Goal: Task Accomplishment & Management: Manage account settings

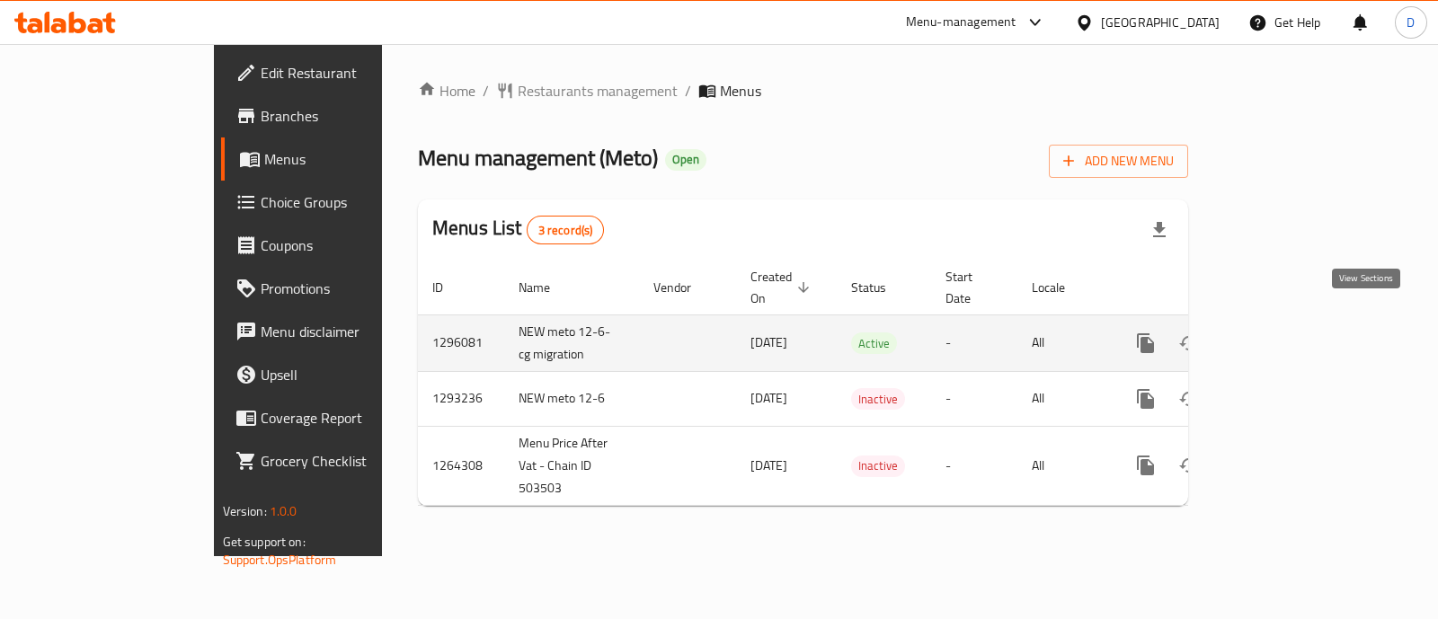
click at [1286, 332] on icon "enhanced table" at bounding box center [1275, 343] width 22 height 22
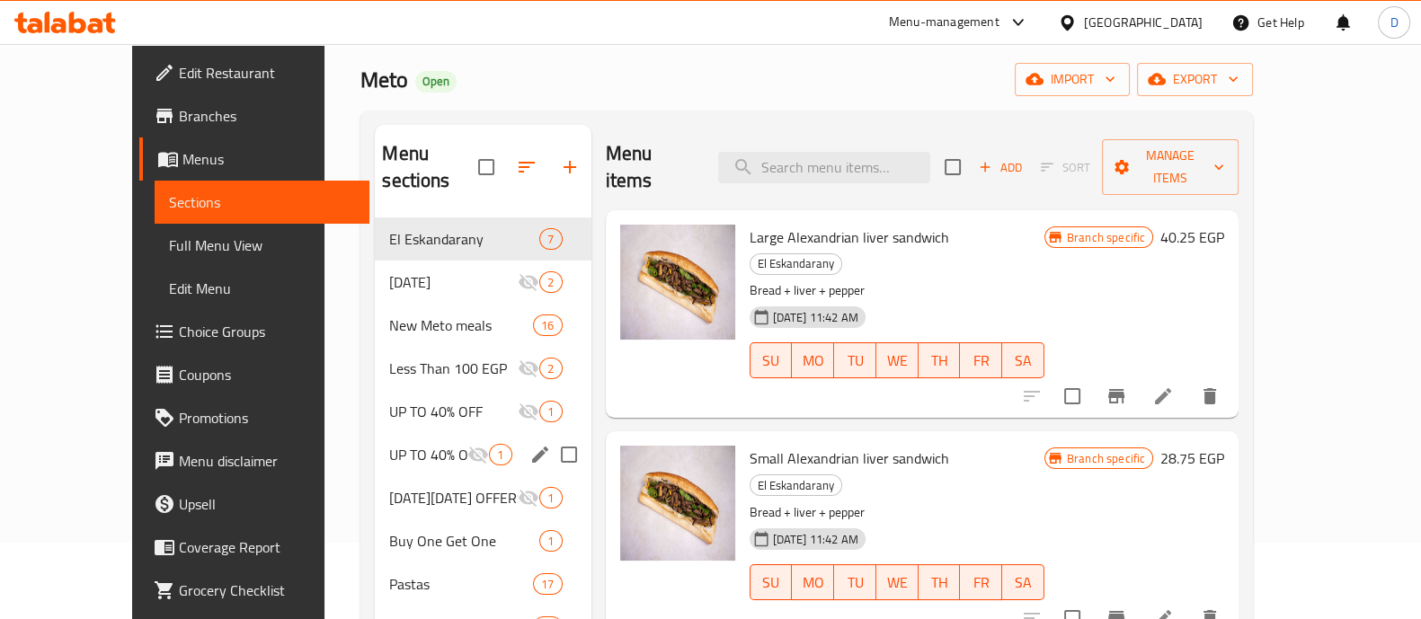
scroll to position [152, 0]
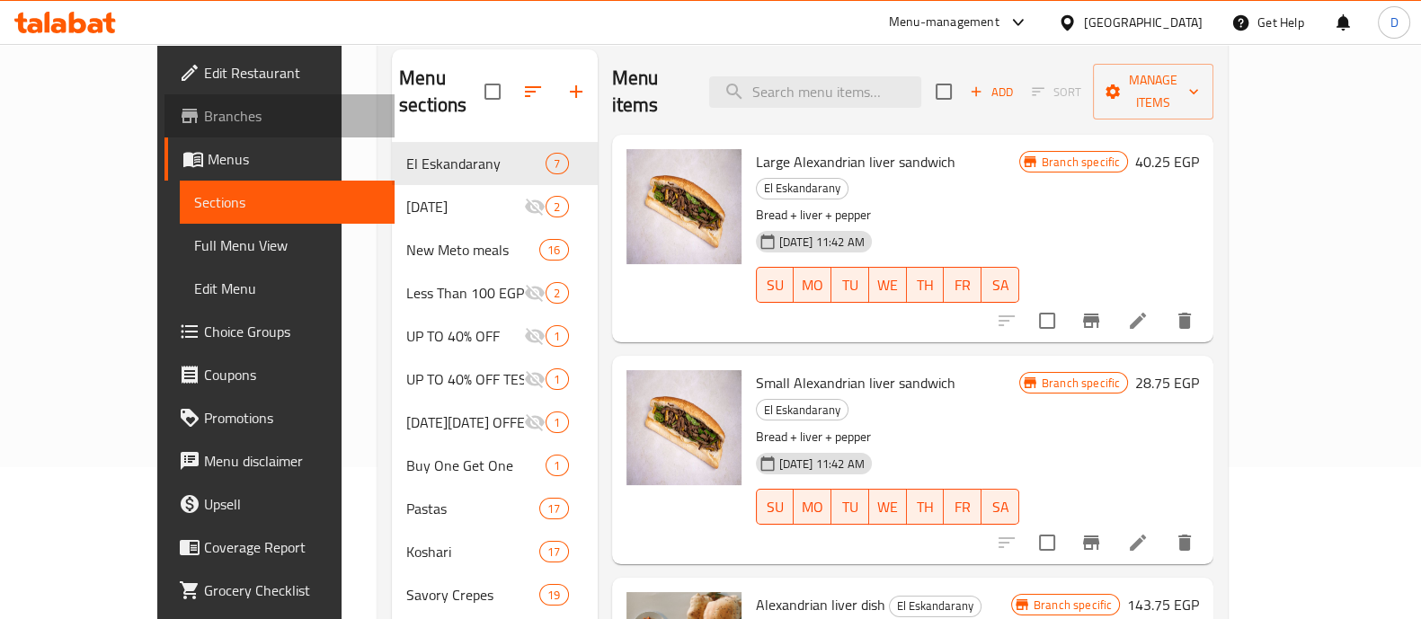
click at [204, 124] on span "Branches" at bounding box center [292, 116] width 176 height 22
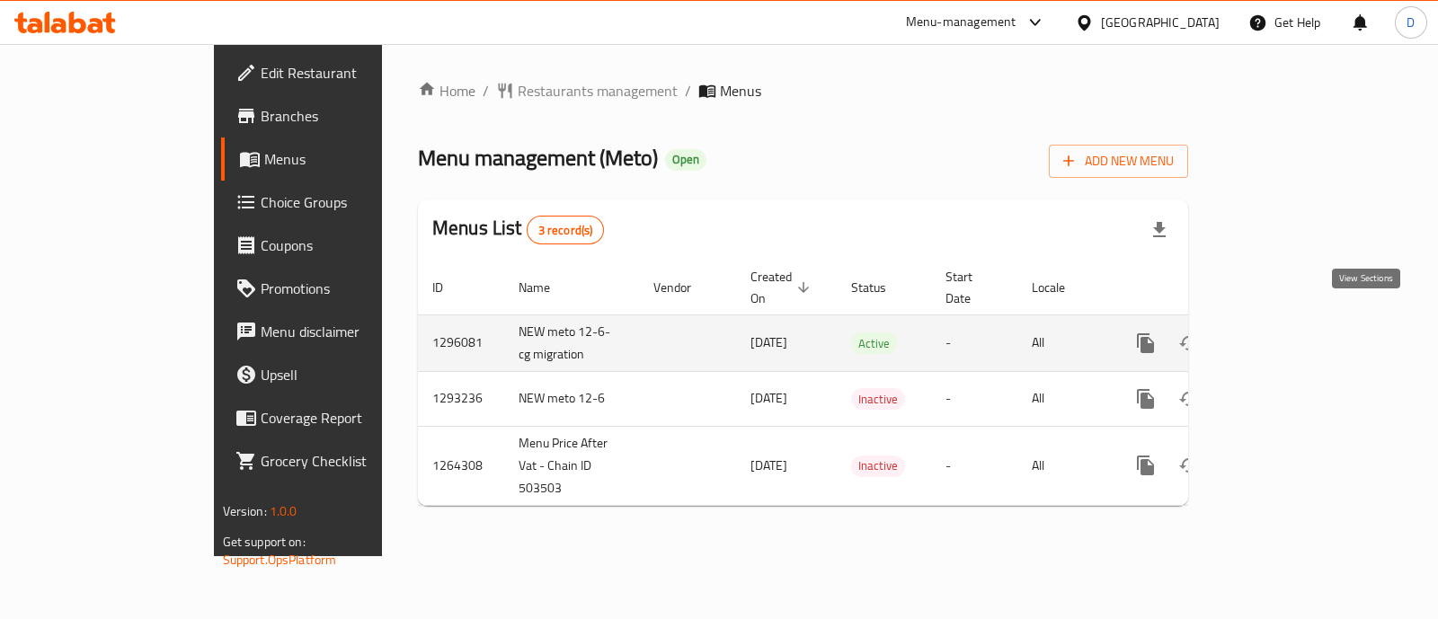
click at [1286, 332] on icon "enhanced table" at bounding box center [1275, 343] width 22 height 22
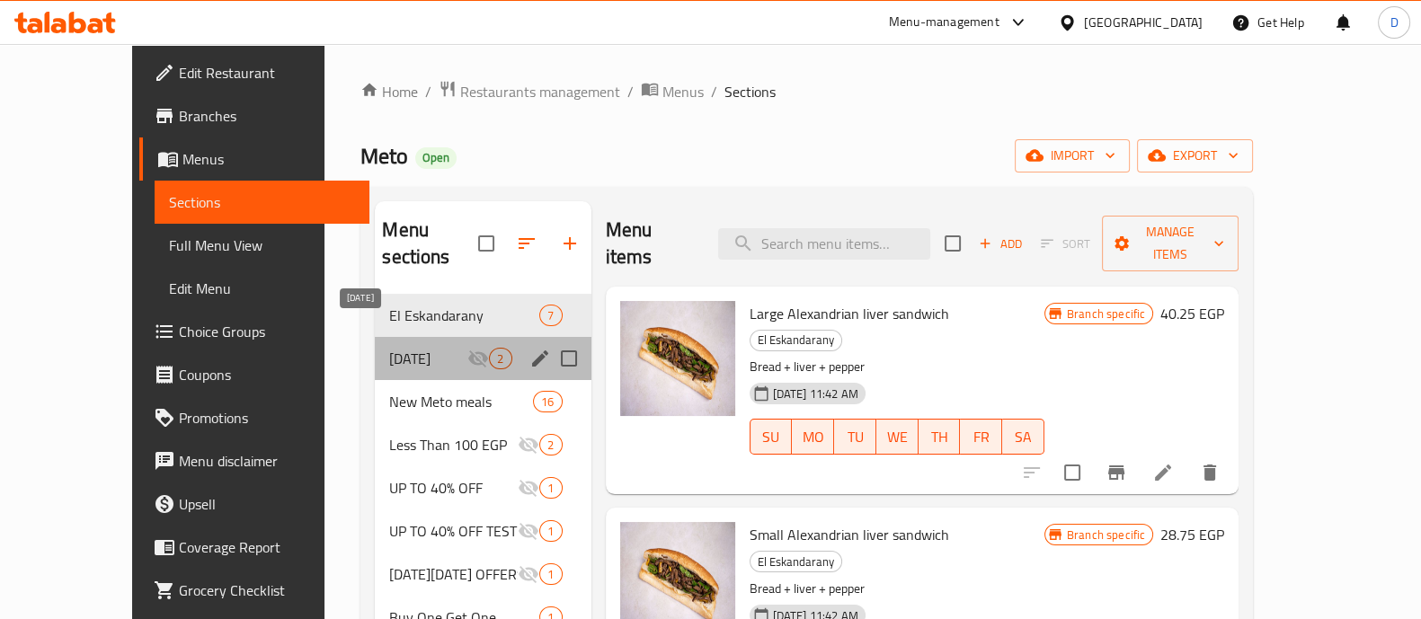
click at [389, 348] on span "potato day" at bounding box center [428, 359] width 78 height 22
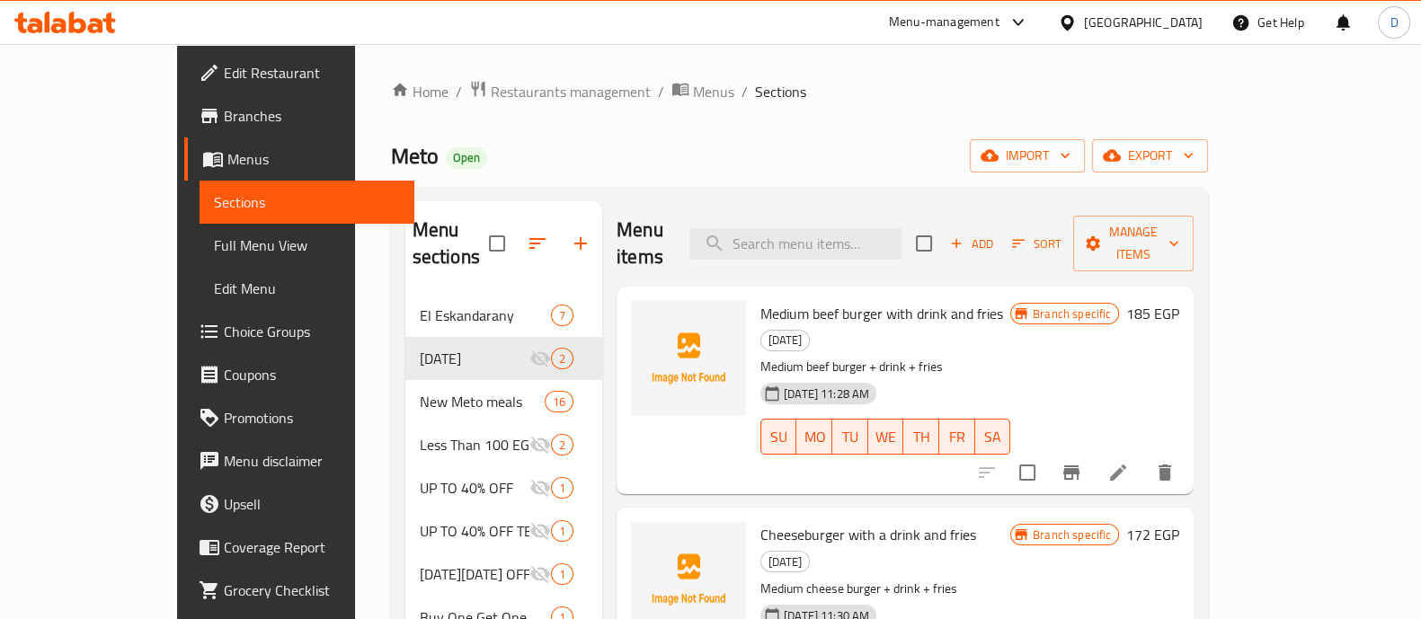
click at [93, 16] on icon at bounding box center [65, 23] width 102 height 22
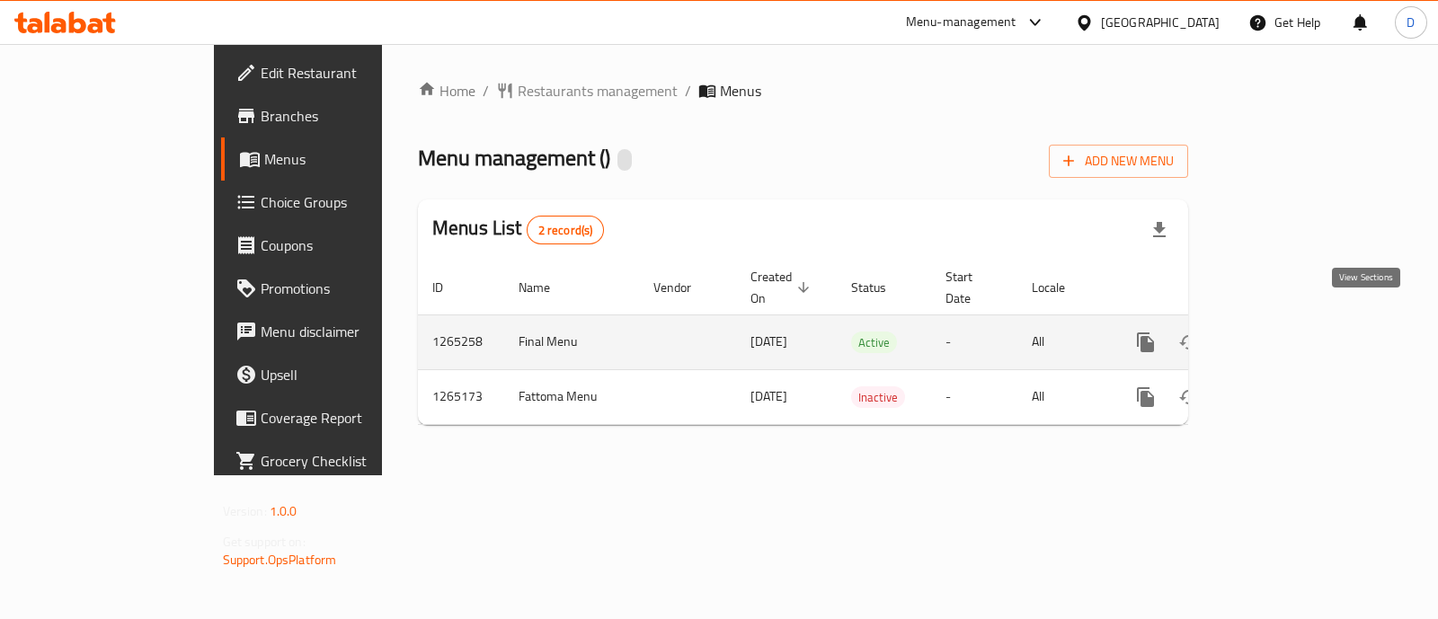
click at [1286, 332] on icon "enhanced table" at bounding box center [1275, 343] width 22 height 22
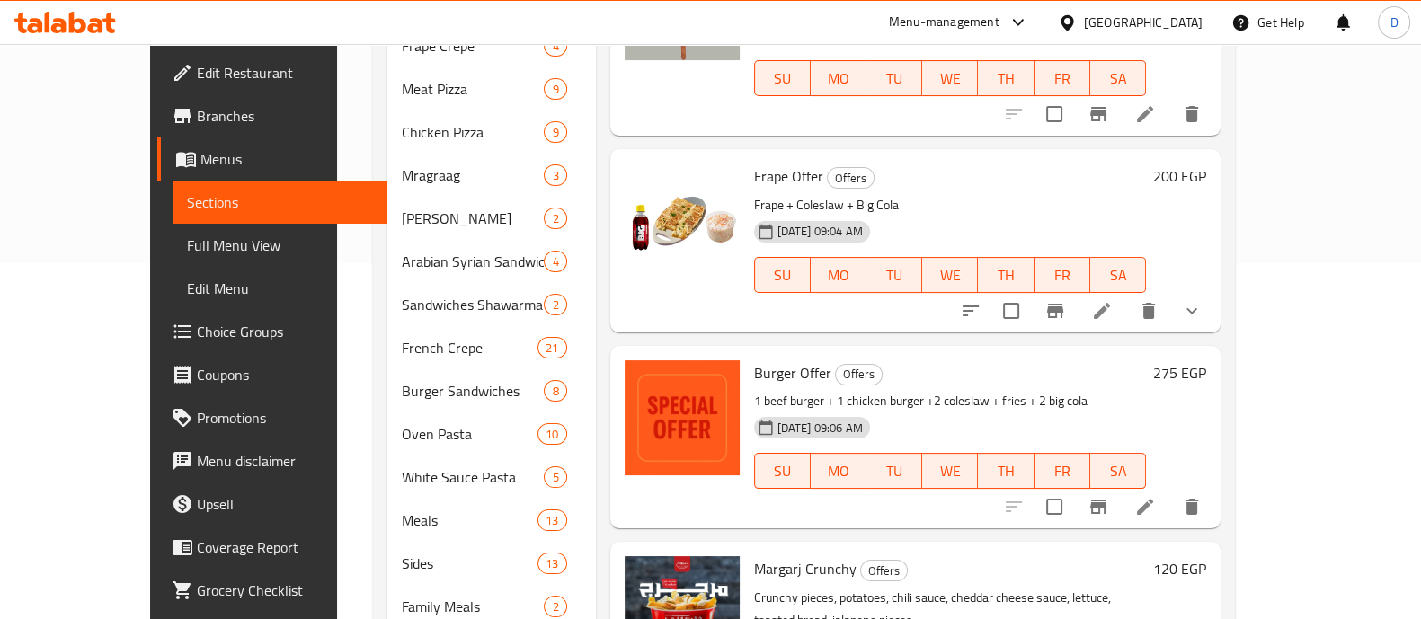
scroll to position [448, 0]
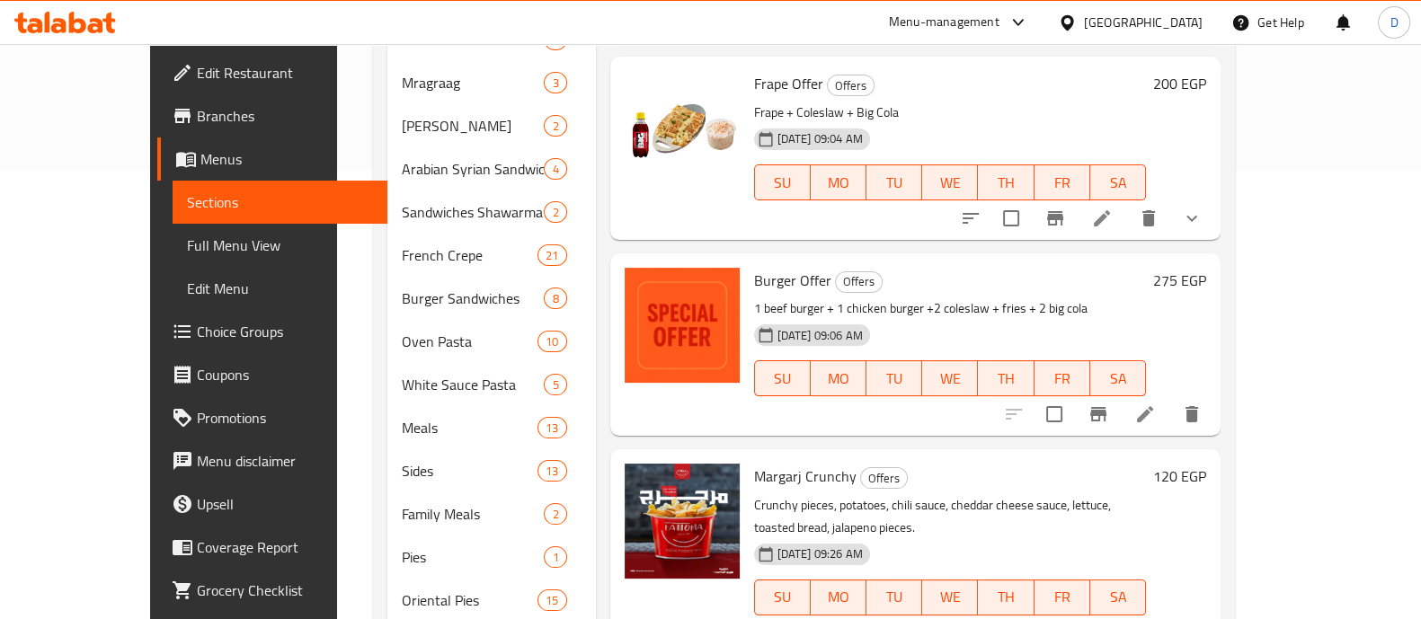
click at [754, 267] on span "Burger Offer" at bounding box center [792, 280] width 77 height 27
copy h6 "Burger Offer"
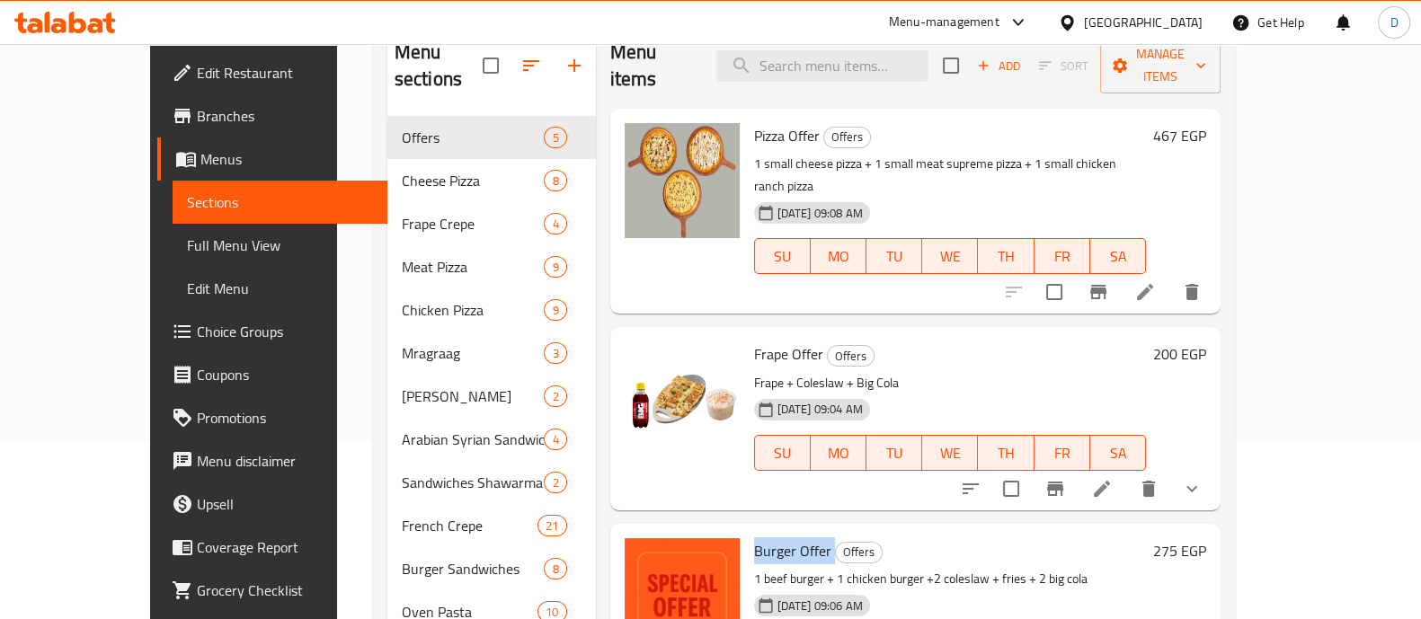
scroll to position [66, 0]
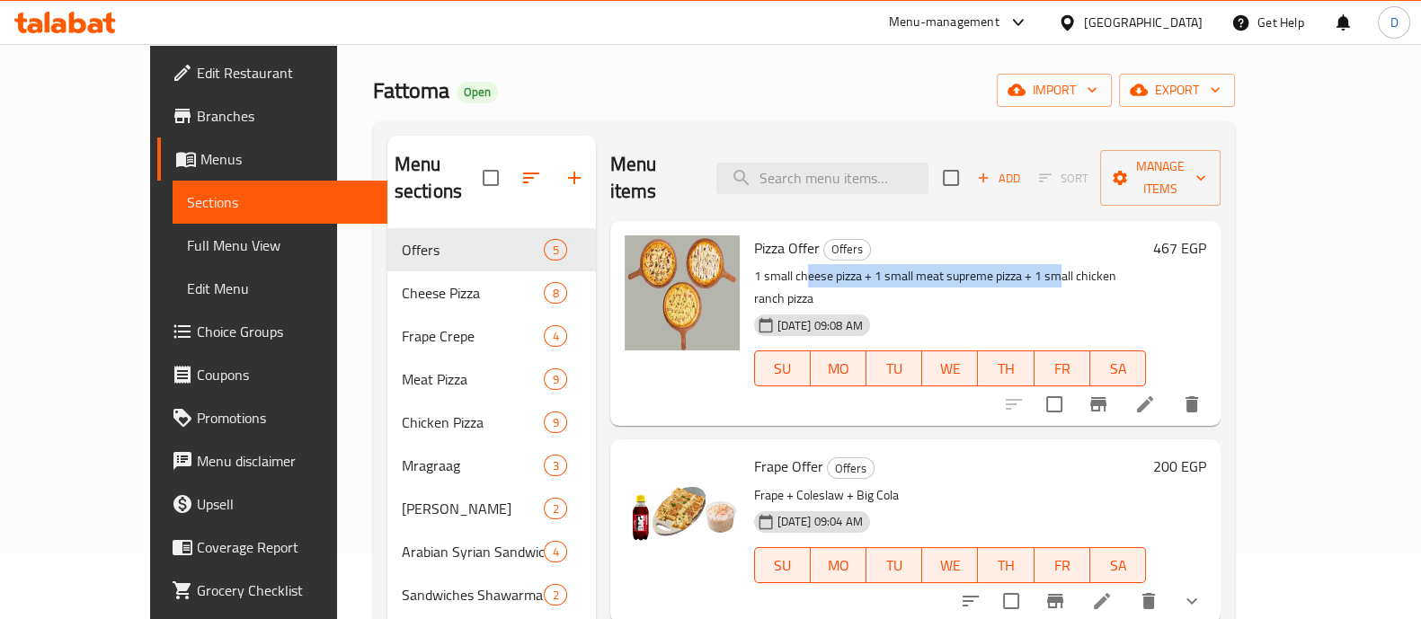
drag, startPoint x: 766, startPoint y: 251, endPoint x: 1023, endPoint y: 250, distance: 257.9
click at [1023, 265] on p "1 small cheese pizza + 1 small meat supreme pizza + 1 small chicken ranch pizza" at bounding box center [950, 287] width 392 height 45
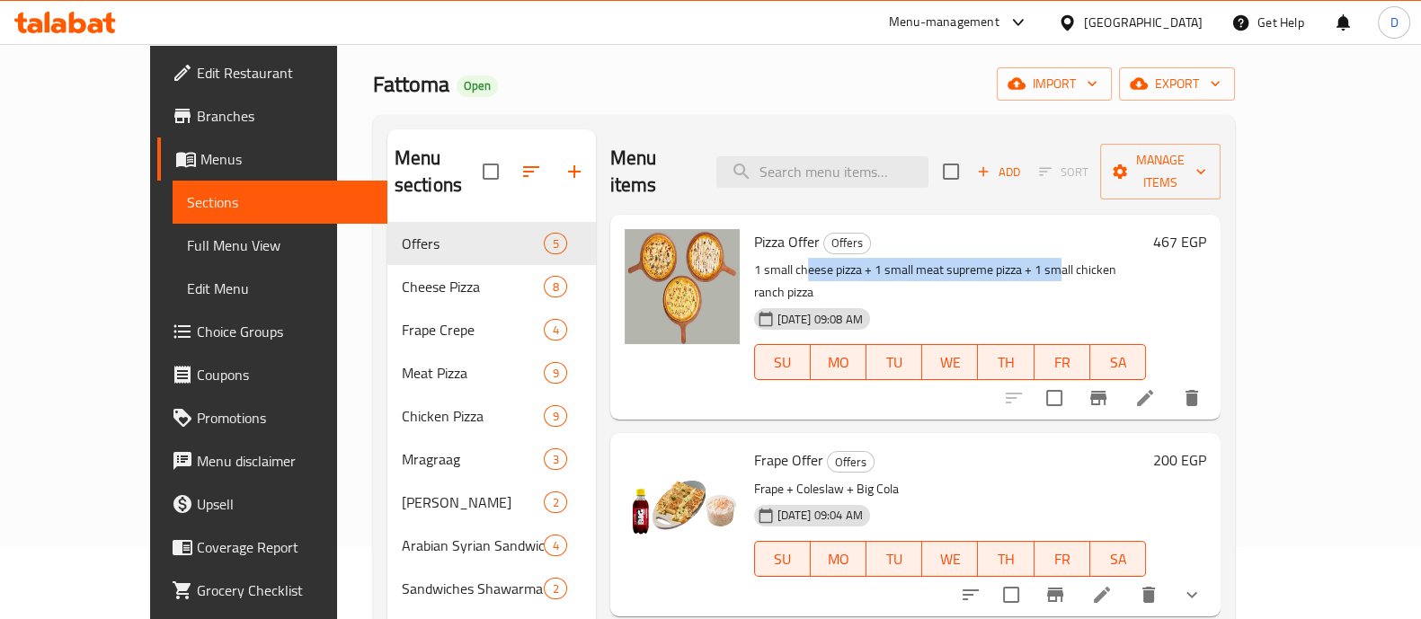
scroll to position [0, 0]
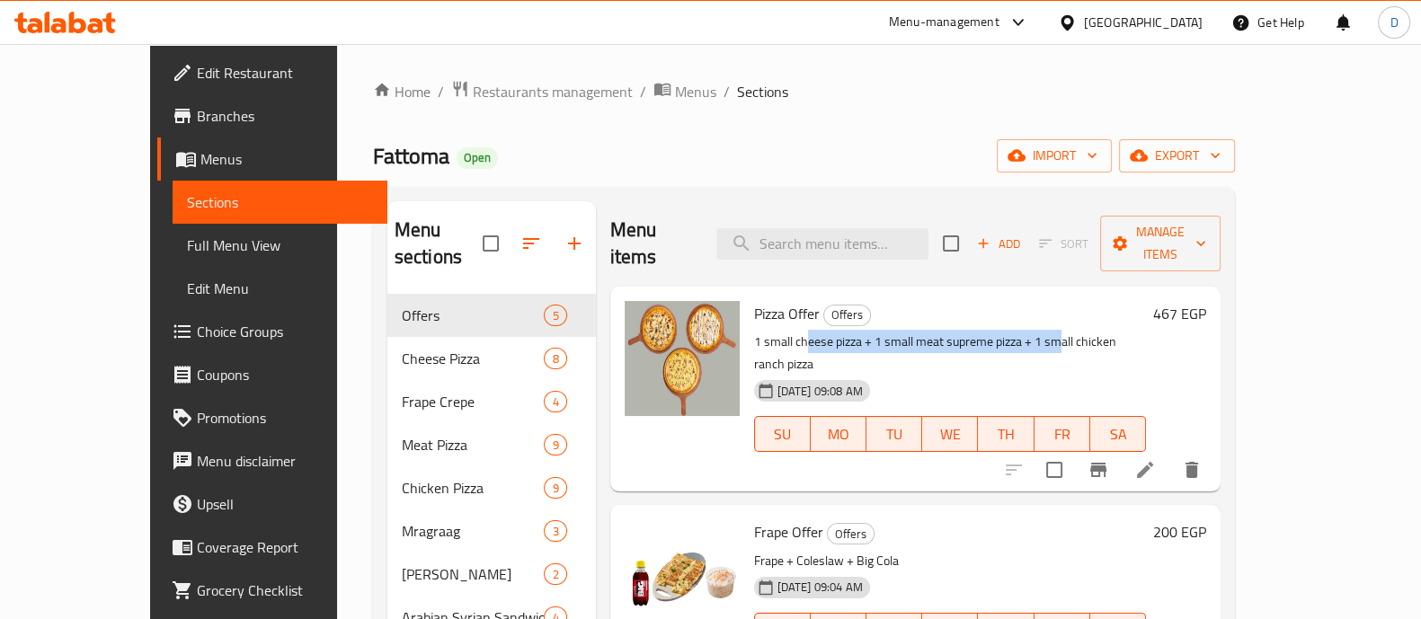
click at [98, 27] on icon at bounding box center [95, 25] width 15 height 15
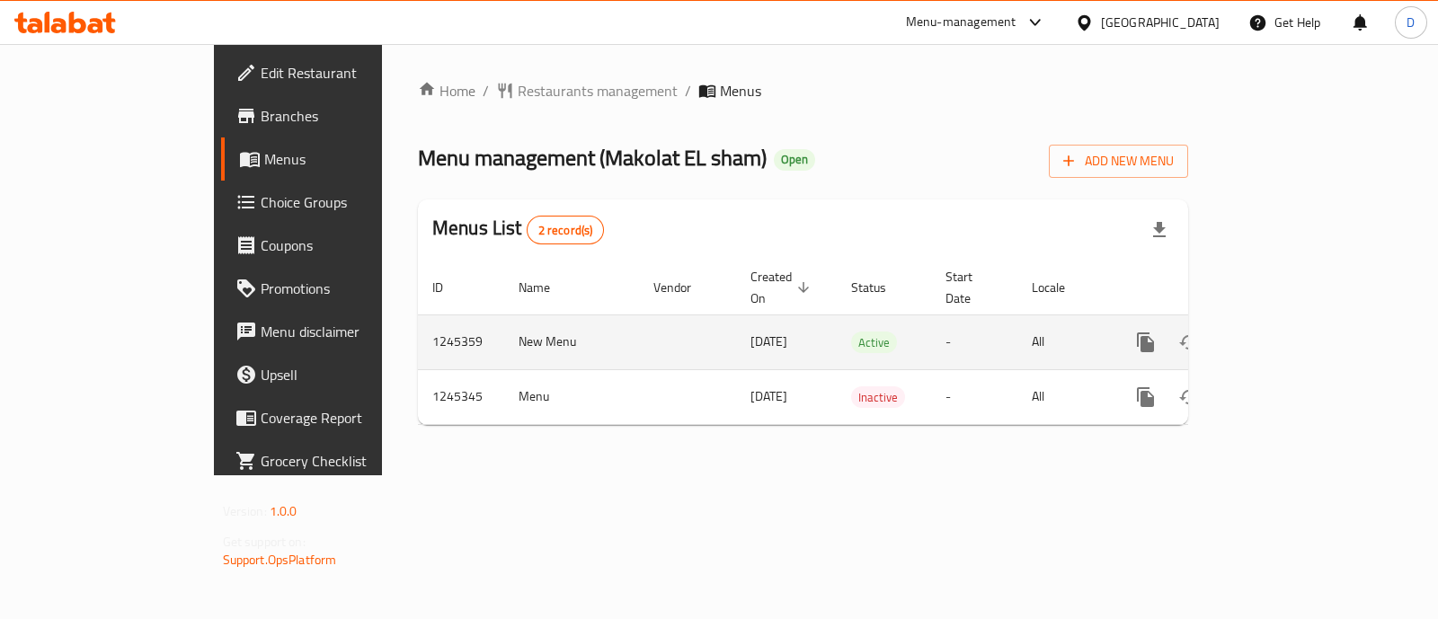
click at [1297, 321] on link "enhanced table" at bounding box center [1274, 342] width 43 height 43
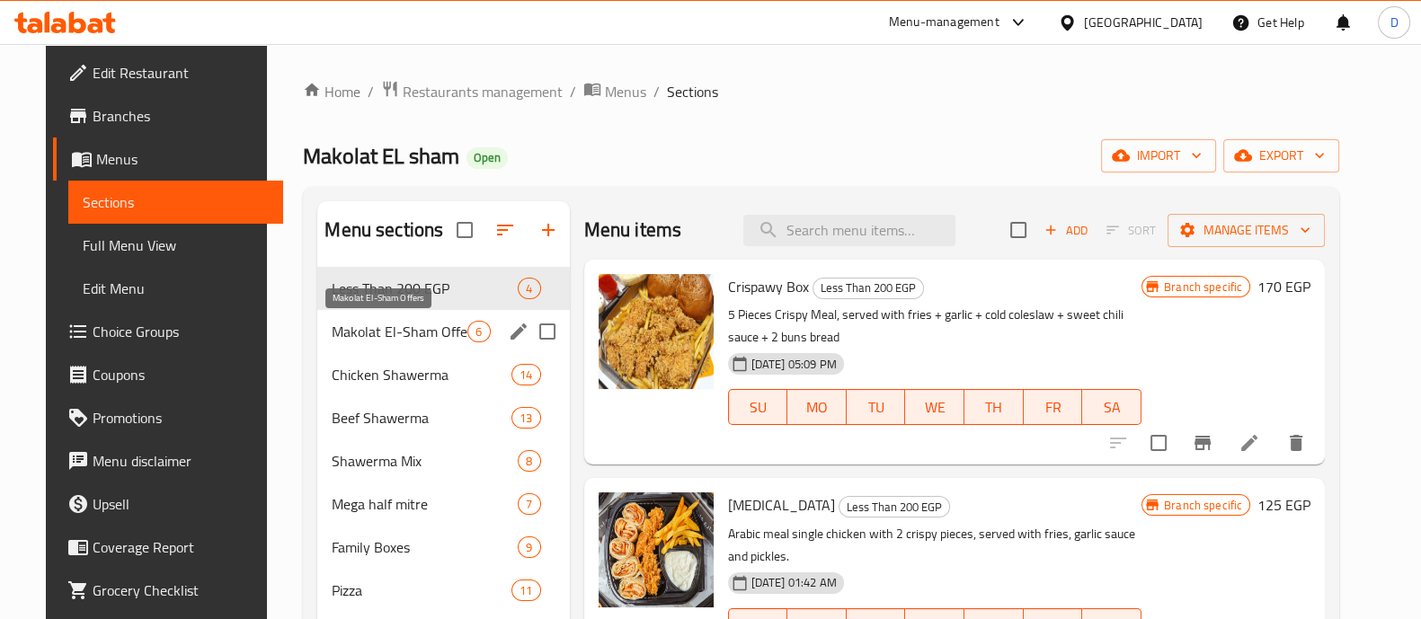
click at [368, 329] on span "Makolat El-Sham Offers" at bounding box center [400, 332] width 136 height 22
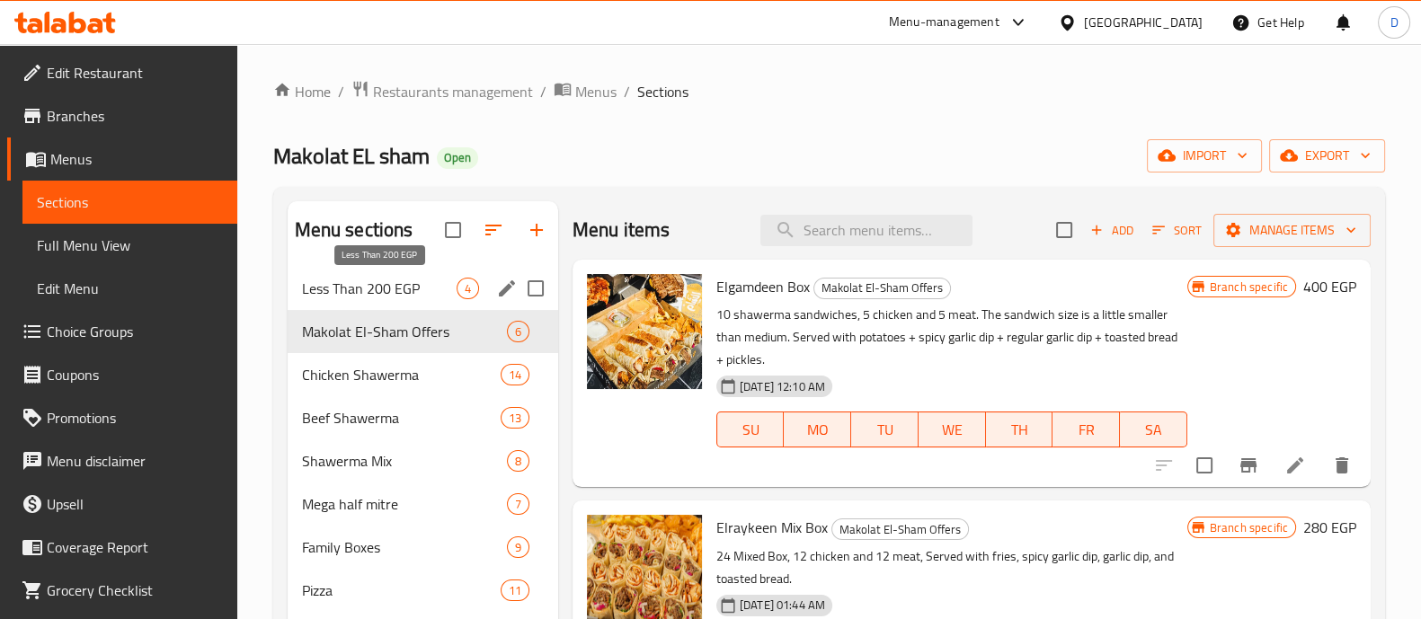
drag, startPoint x: 378, startPoint y: 289, endPoint x: 400, endPoint y: 288, distance: 21.6
click at [378, 288] on span "Less Than 200 EGP" at bounding box center [379, 289] width 155 height 22
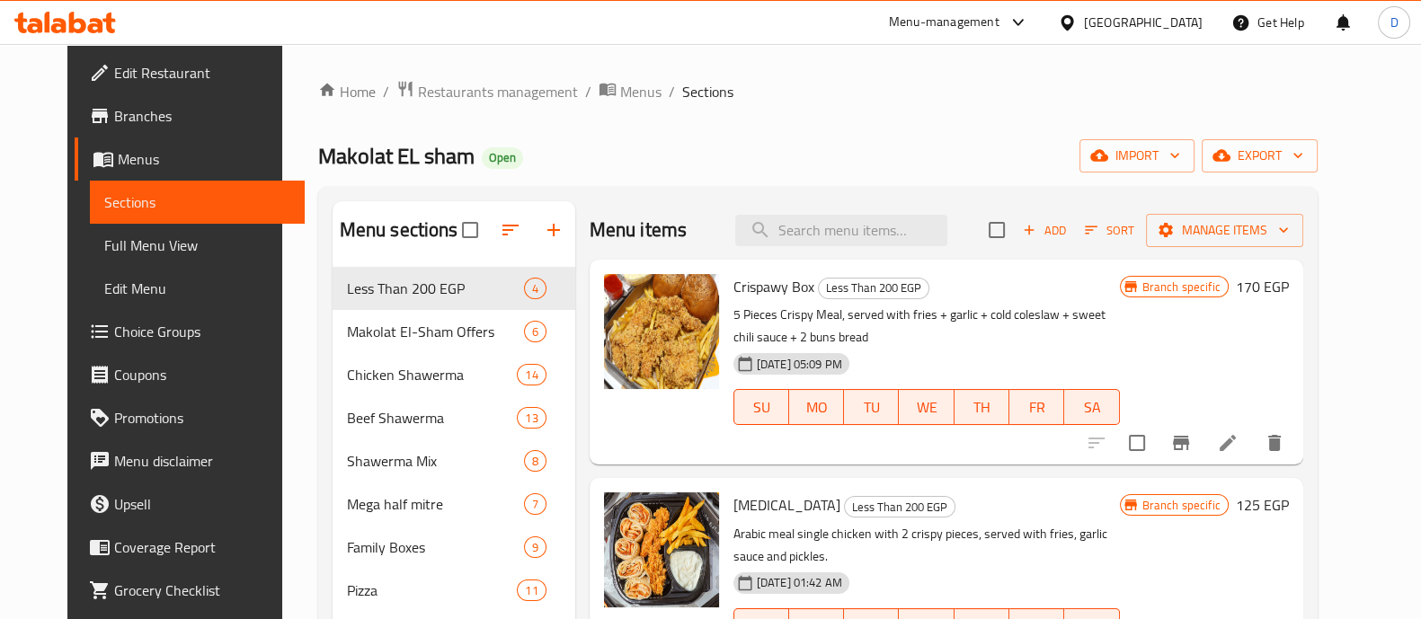
click at [762, 288] on span "Crispawy Box" at bounding box center [773, 286] width 81 height 27
copy h6 "Crispawy Box"
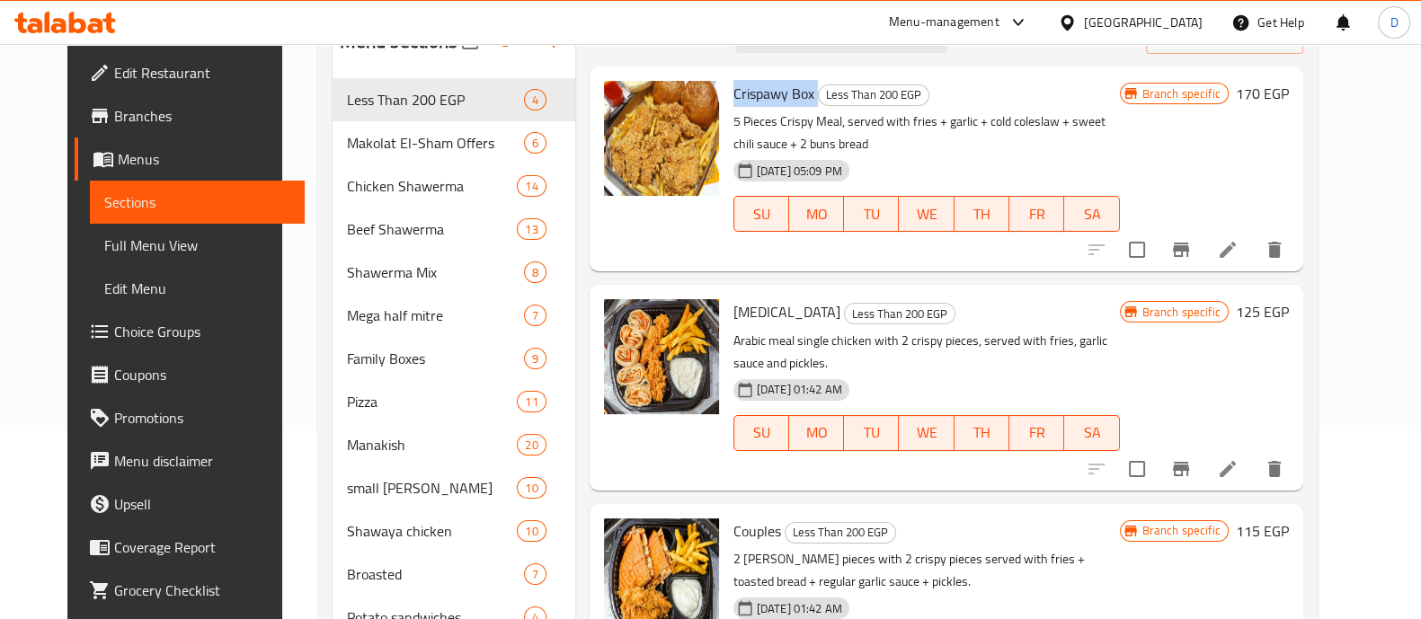
scroll to position [224, 0]
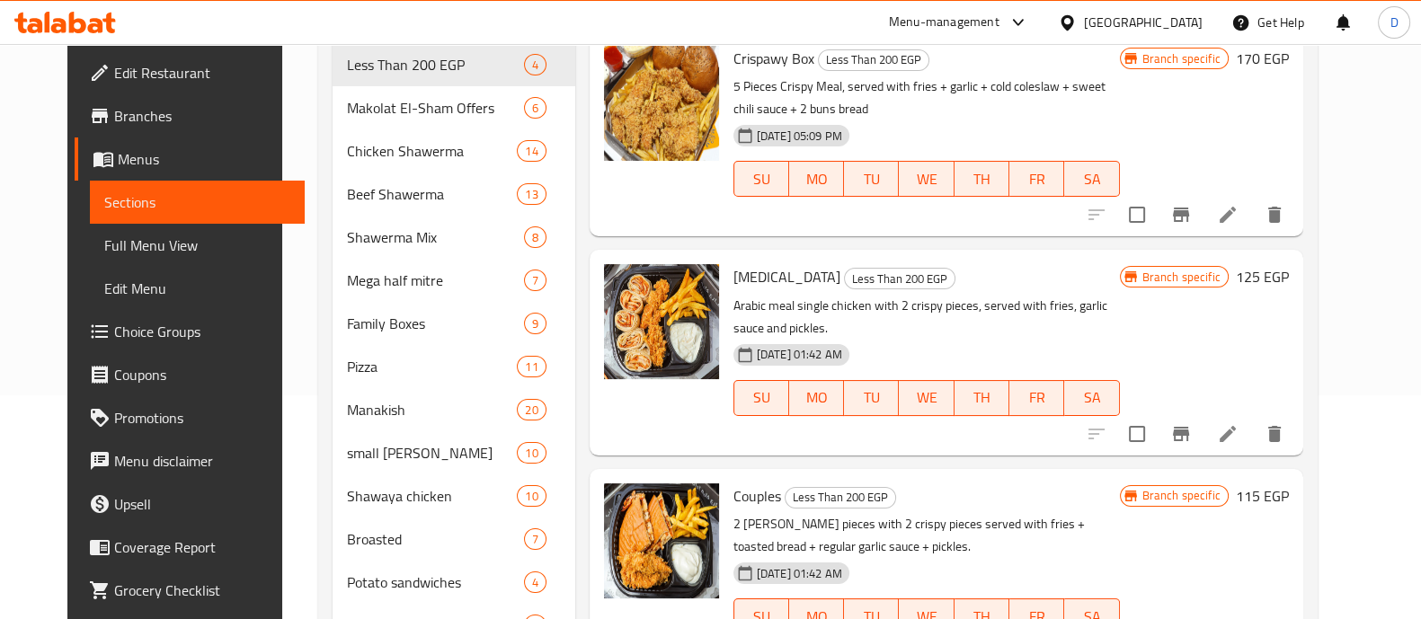
click at [733, 271] on span "Dopamine" at bounding box center [786, 276] width 107 height 27
click at [733, 270] on span "Dopamine" at bounding box center [786, 276] width 107 height 27
click at [733, 271] on span "Dopamine" at bounding box center [786, 276] width 107 height 27
copy h6 "Dopamine"
click at [84, 16] on icon at bounding box center [65, 23] width 102 height 22
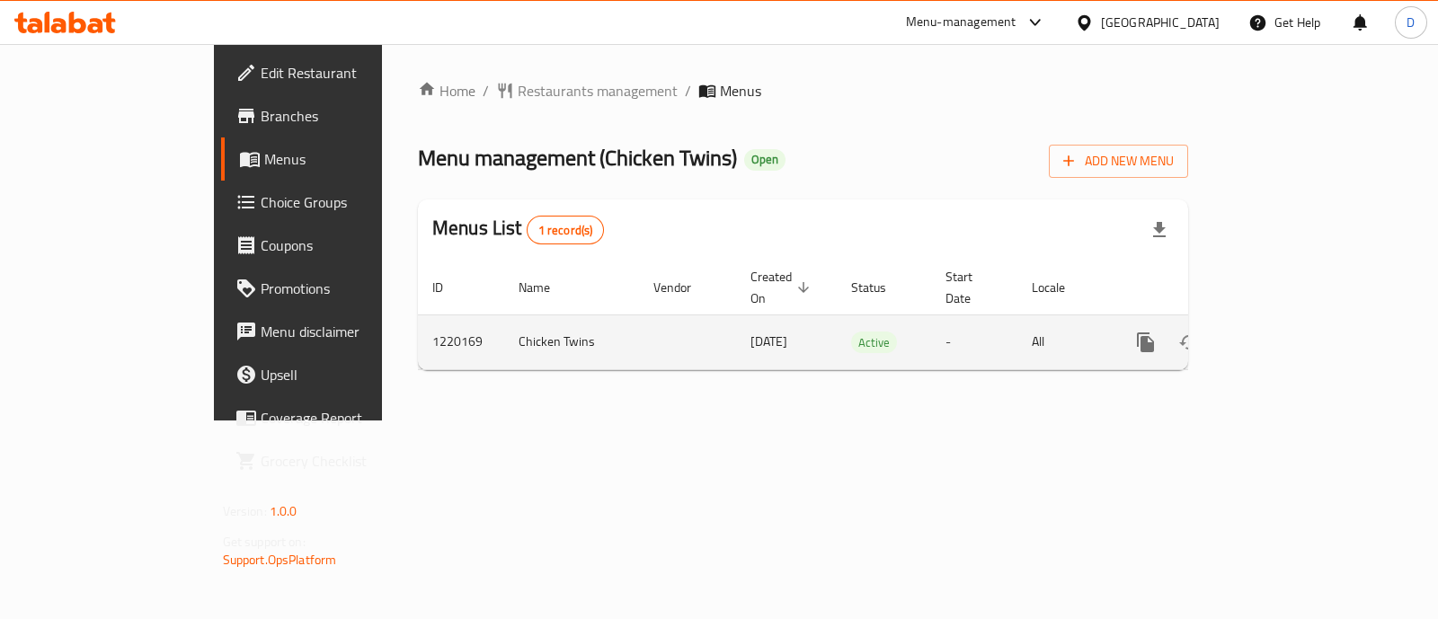
click at [1297, 321] on link "enhanced table" at bounding box center [1274, 342] width 43 height 43
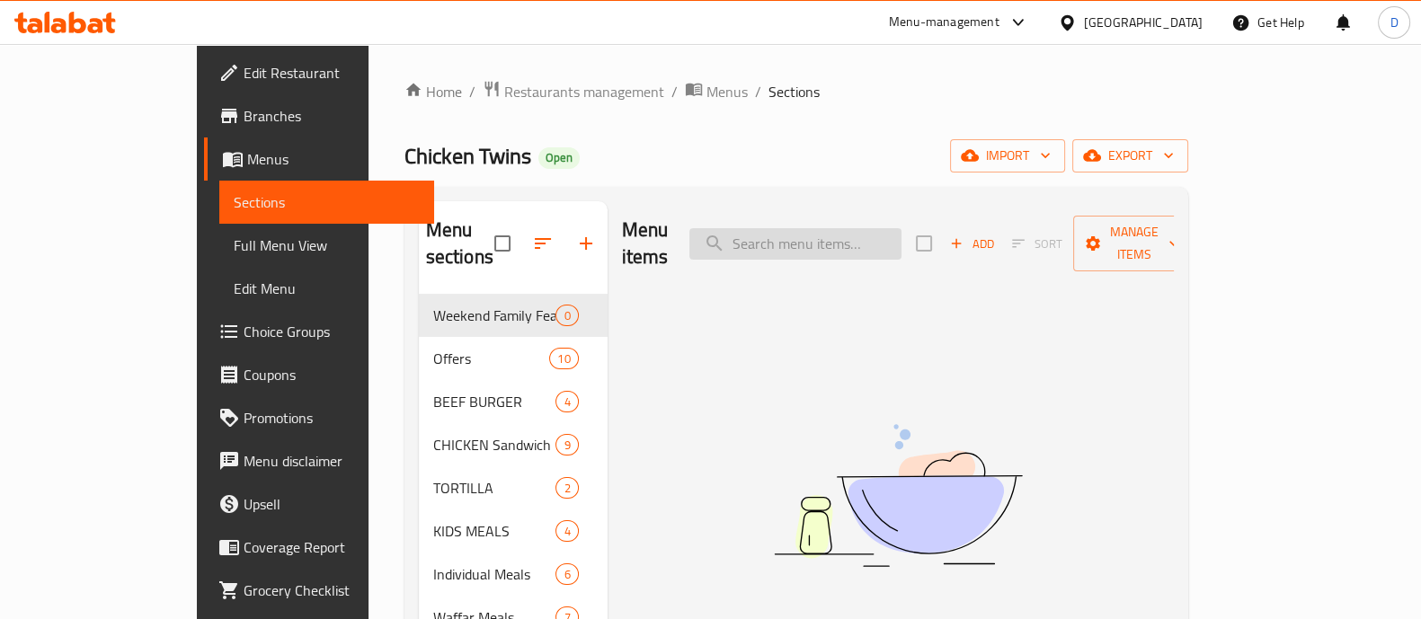
click at [845, 230] on input "search" at bounding box center [795, 243] width 212 height 31
paste input "BBQ chicken & compo"
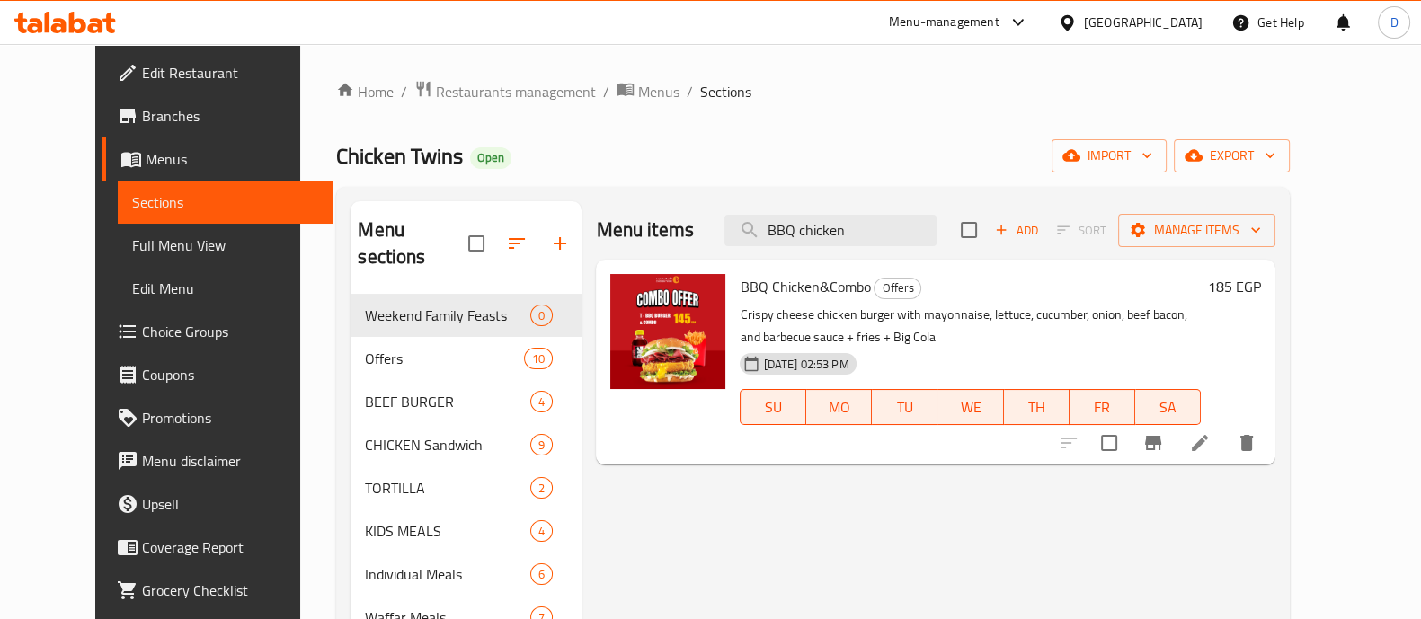
click at [822, 289] on span "BBQ Chicken&Combo" at bounding box center [804, 286] width 130 height 27
click at [822, 290] on span "BBQ Chicken&Combo" at bounding box center [804, 286] width 130 height 27
copy h6 "BBQ Chicken&Combo"
click at [867, 240] on input "BBQ chicken" at bounding box center [830, 230] width 212 height 31
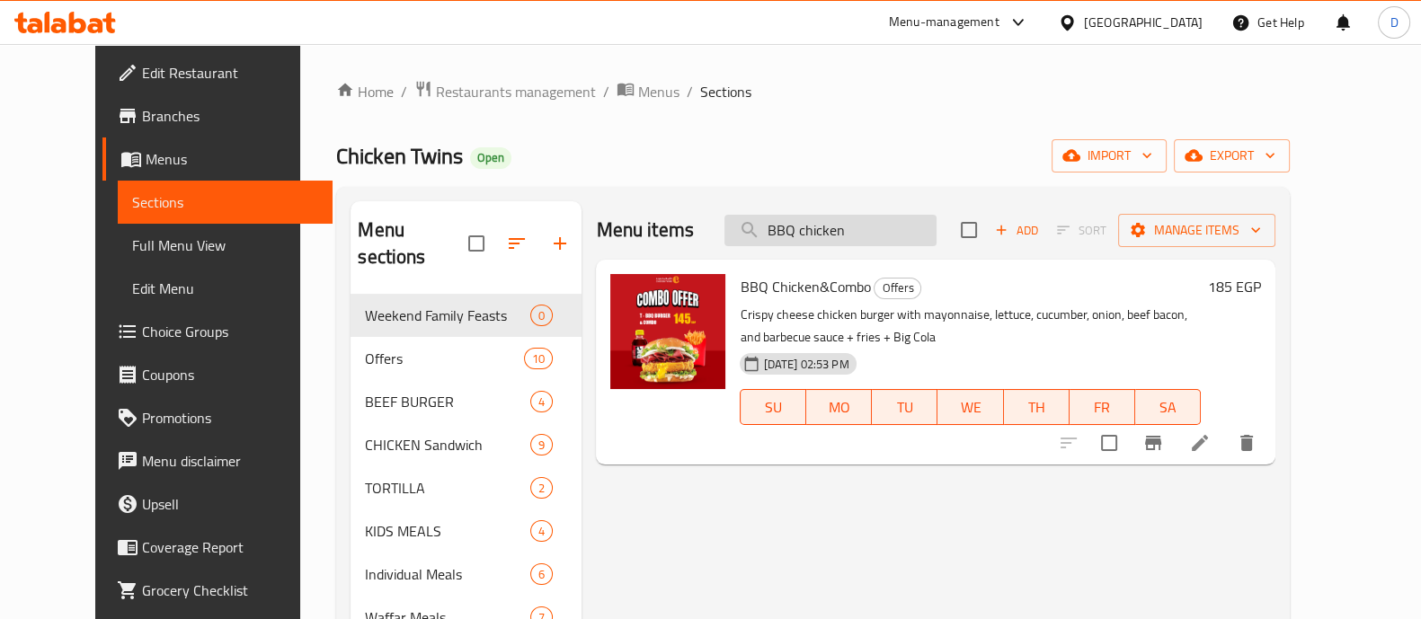
click at [867, 240] on input "BBQ chicken" at bounding box center [830, 230] width 212 height 31
paste input "Ranch"
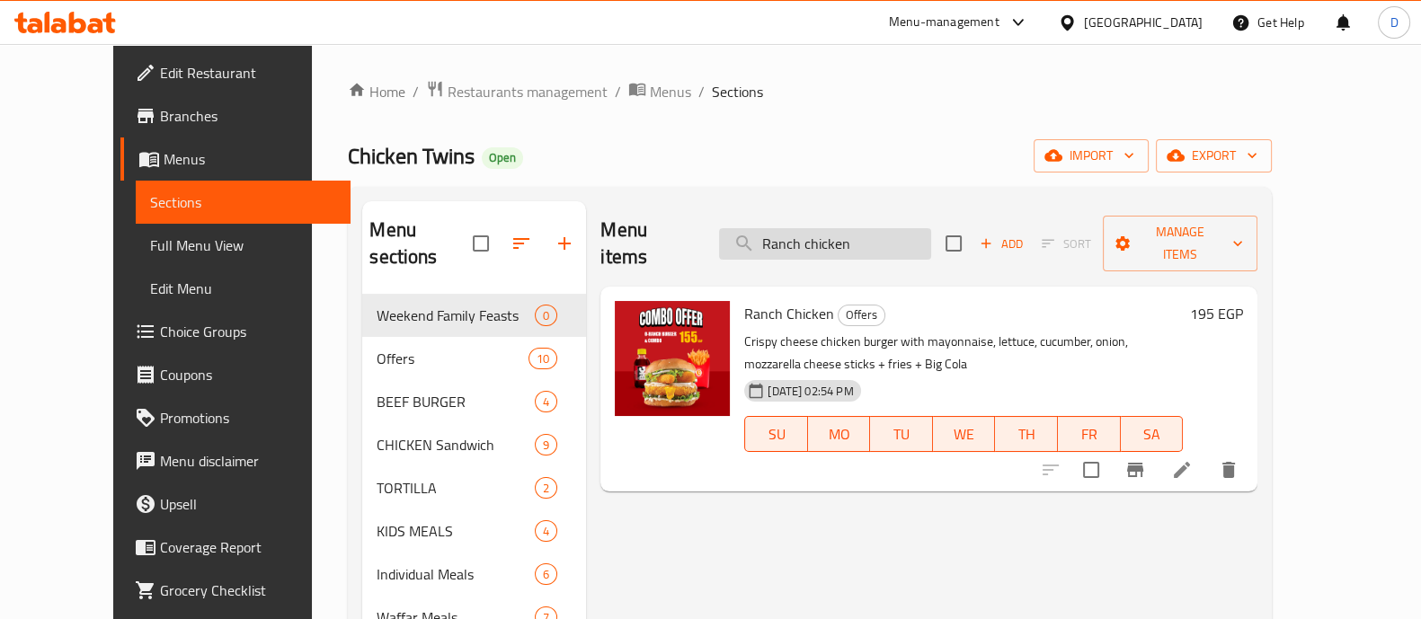
click at [831, 235] on input "Ranch chicken" at bounding box center [825, 243] width 212 height 31
paste input "Snack strips offer"
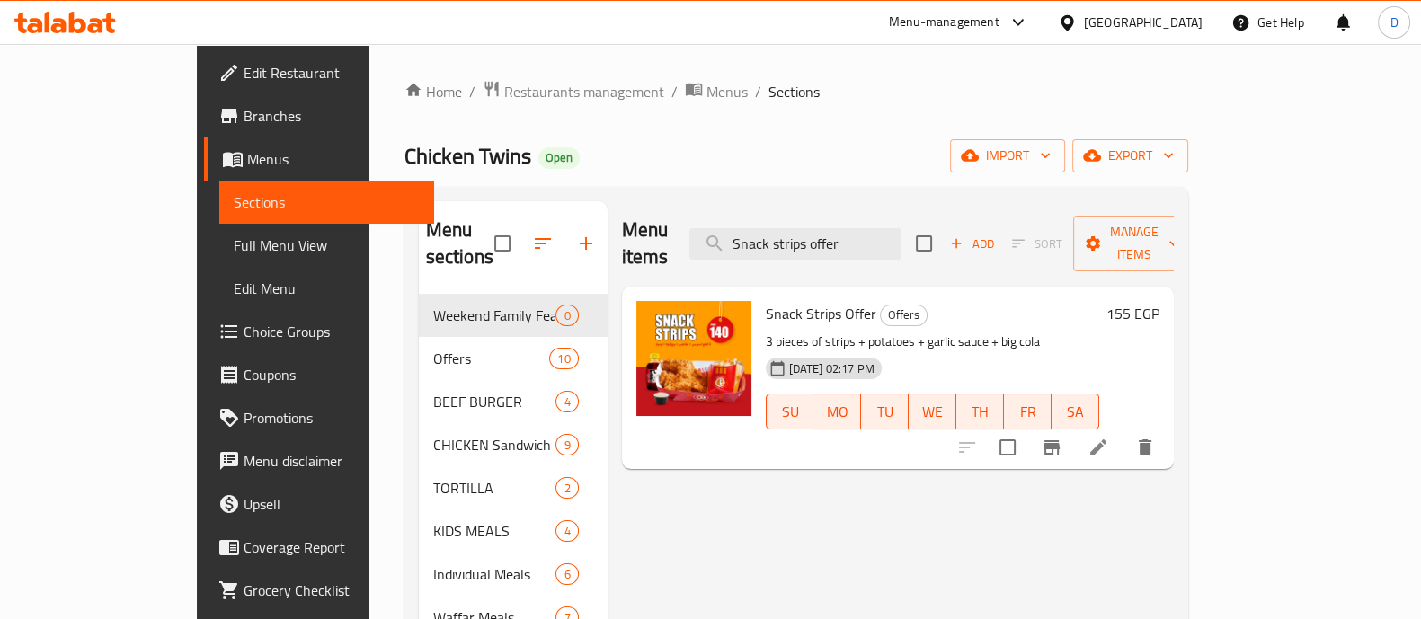
type input "Snack strips offer"
